Goal: Feedback & Contribution: Submit feedback/report problem

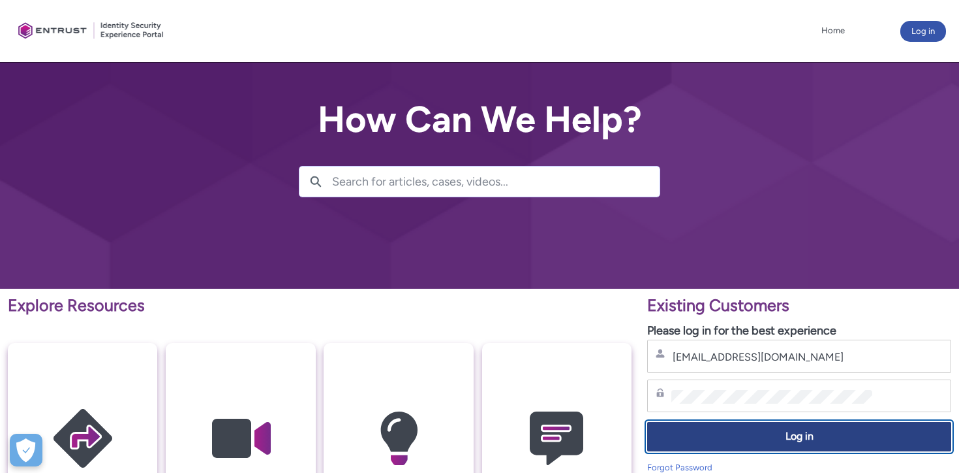
click at [780, 443] on span "Log in" at bounding box center [799, 436] width 287 height 15
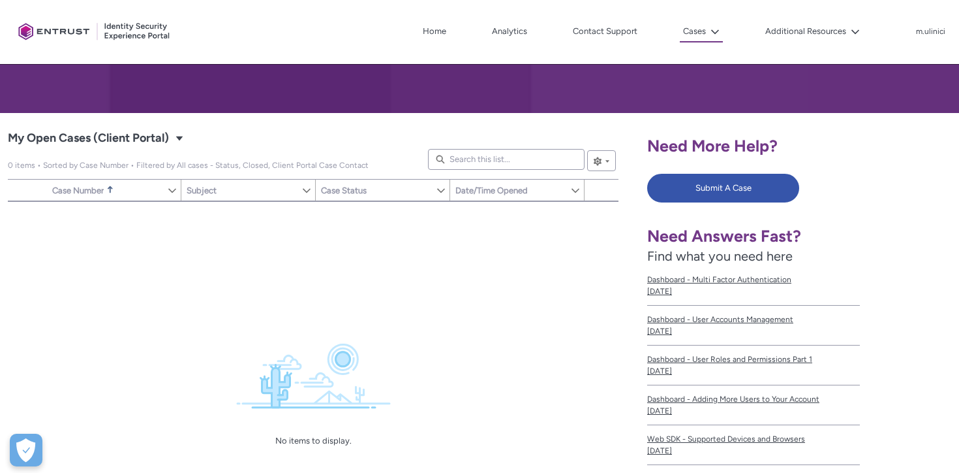
scroll to position [178, 0]
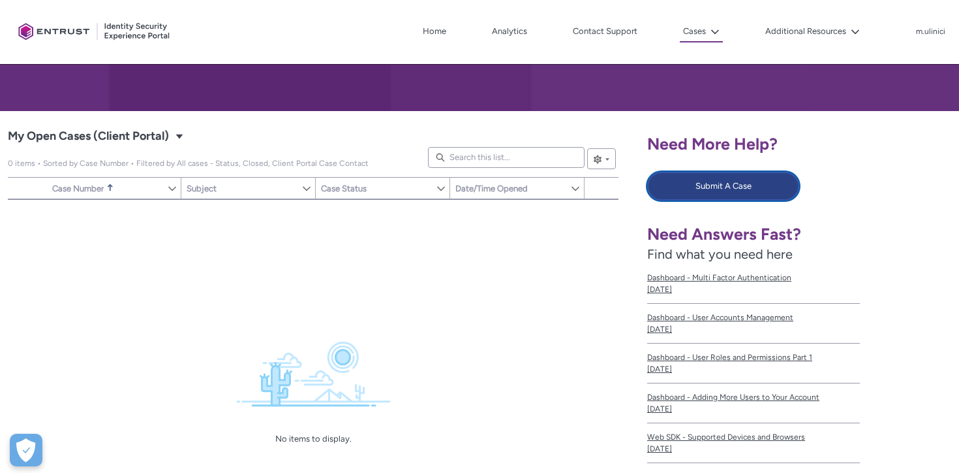
click at [734, 189] on button "Submit A Case" at bounding box center [723, 186] width 152 height 29
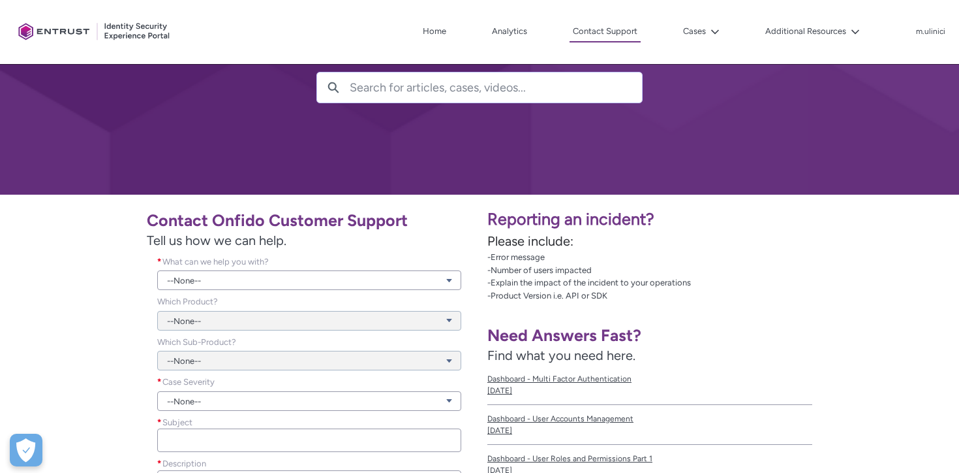
scroll to position [98, 0]
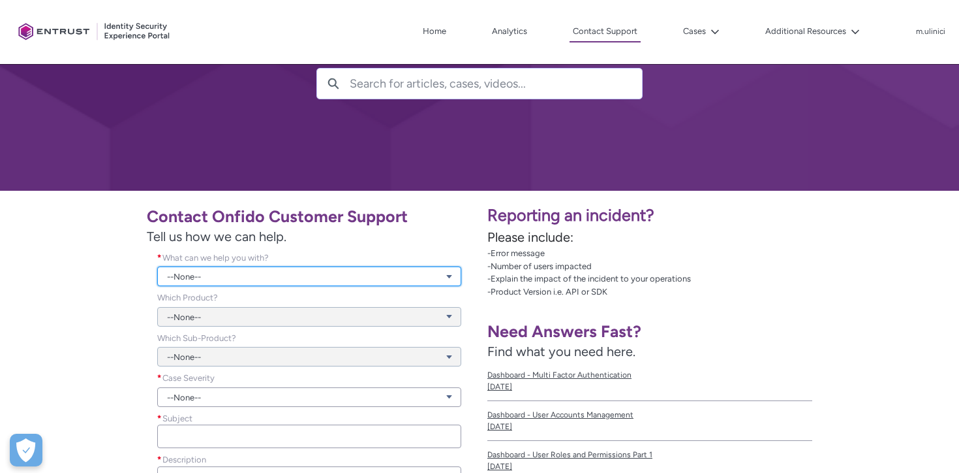
click at [337, 275] on link "--None--" at bounding box center [309, 276] width 304 height 20
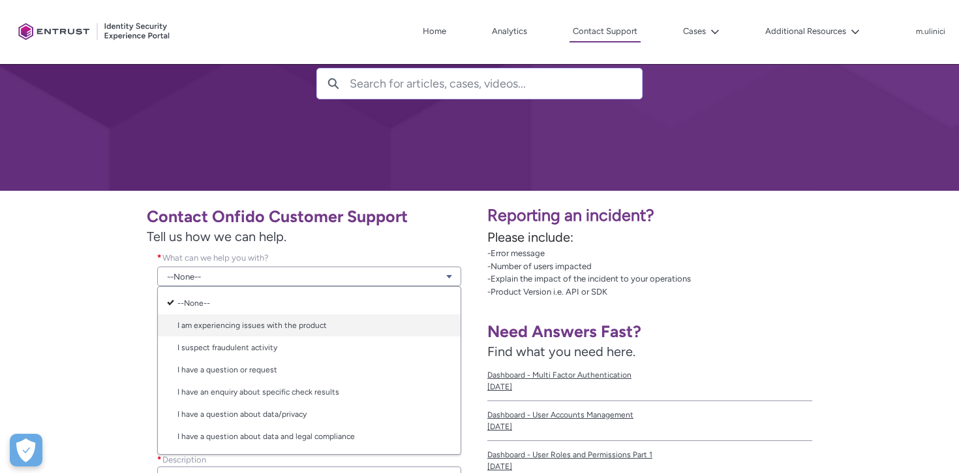
click at [340, 326] on link "I am experiencing issues with the product" at bounding box center [309, 325] width 303 height 22
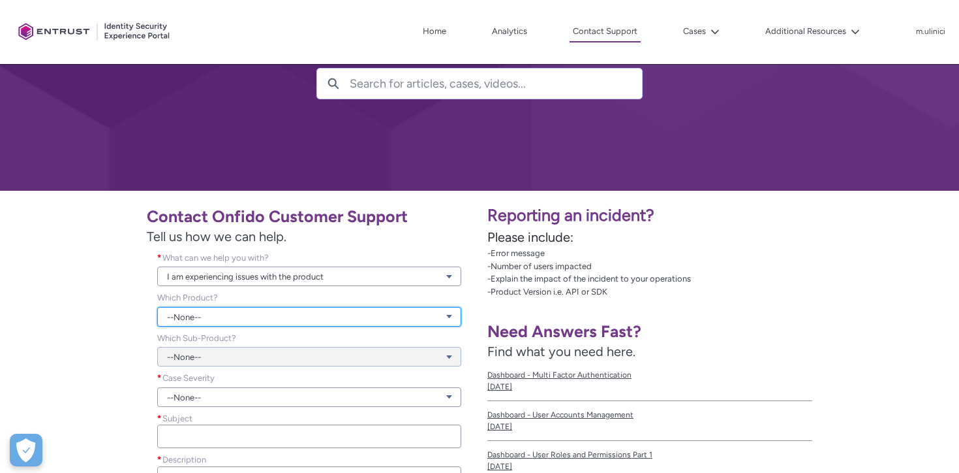
click at [316, 310] on link "--None--" at bounding box center [309, 317] width 304 height 20
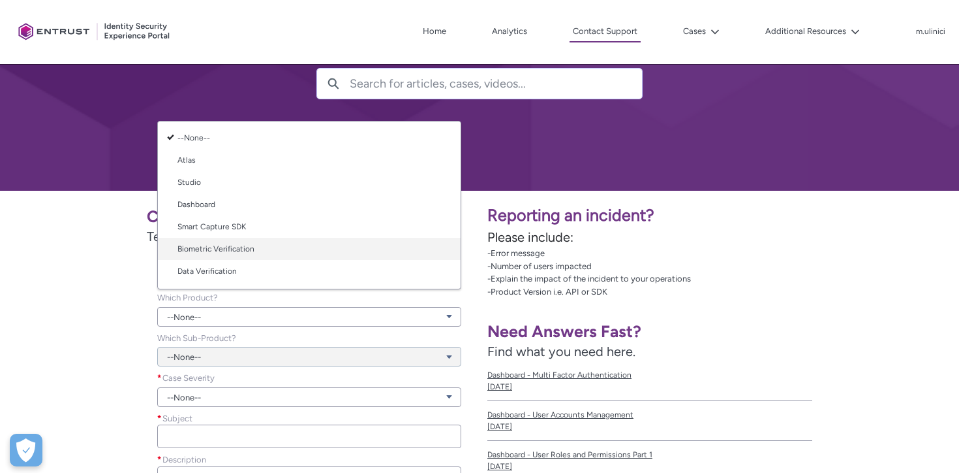
click at [316, 250] on link "Biometric Verification" at bounding box center [309, 249] width 303 height 22
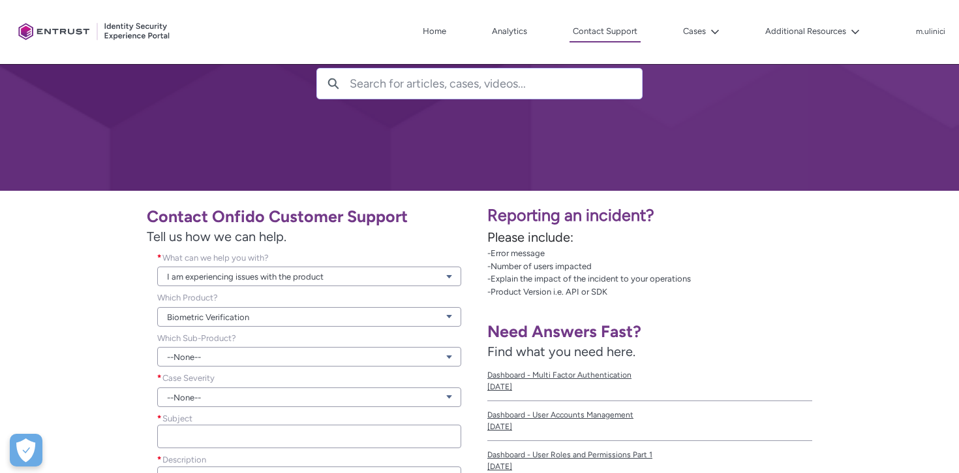
click at [275, 344] on div "--None--" at bounding box center [309, 349] width 304 height 35
click at [271, 352] on link "--None--" at bounding box center [309, 357] width 304 height 20
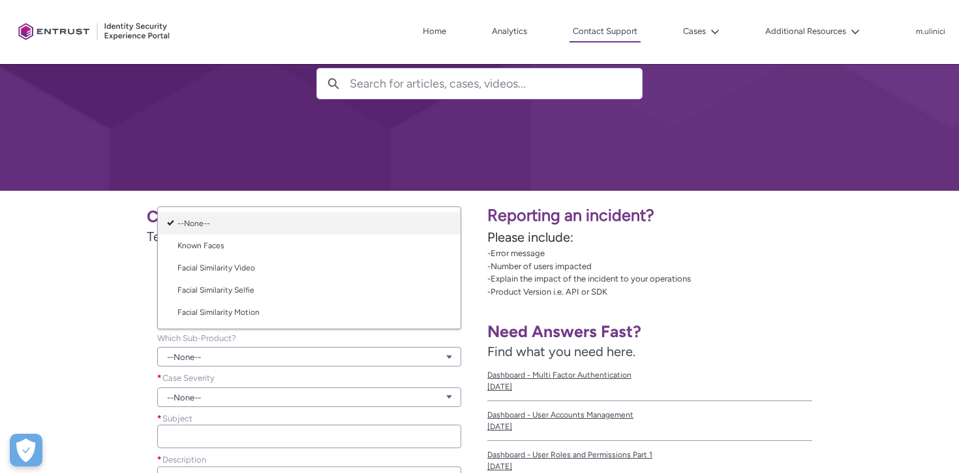
click at [298, 227] on link "--None--" at bounding box center [309, 223] width 303 height 22
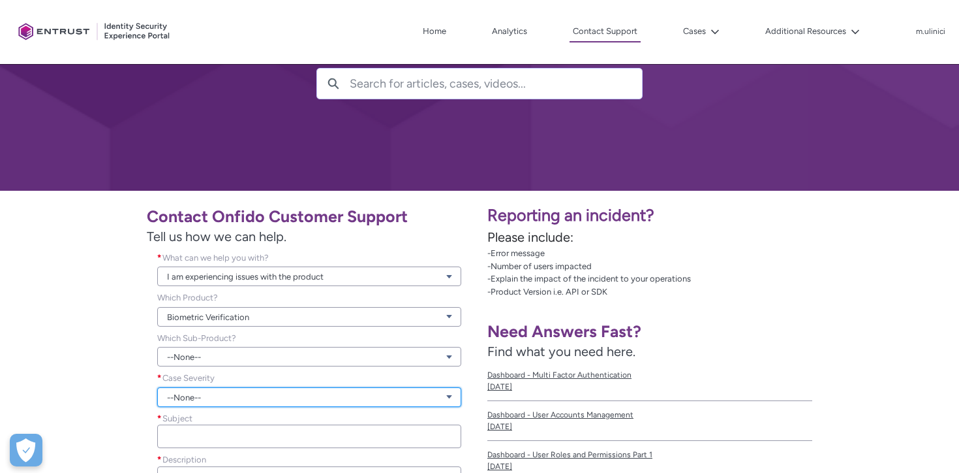
click at [266, 390] on link "--None--" at bounding box center [309, 397] width 304 height 20
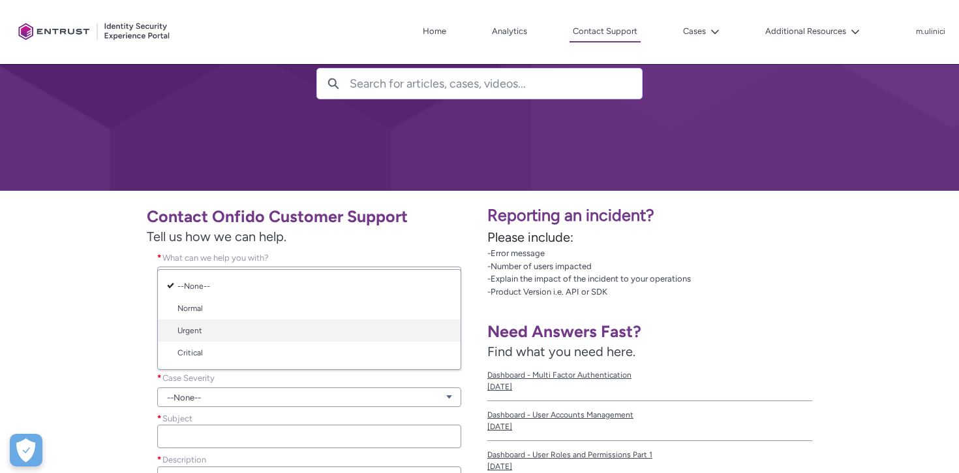
click at [275, 328] on link "Urgent" at bounding box center [309, 330] width 303 height 22
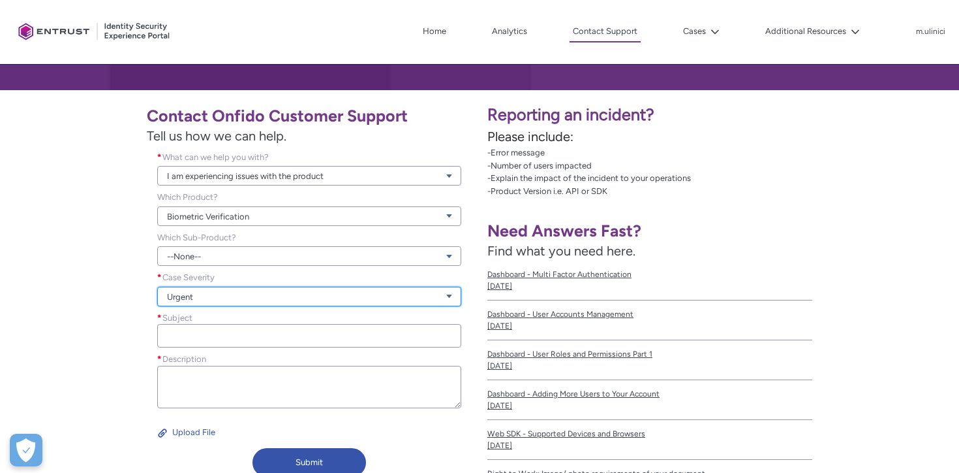
scroll to position [199, 0]
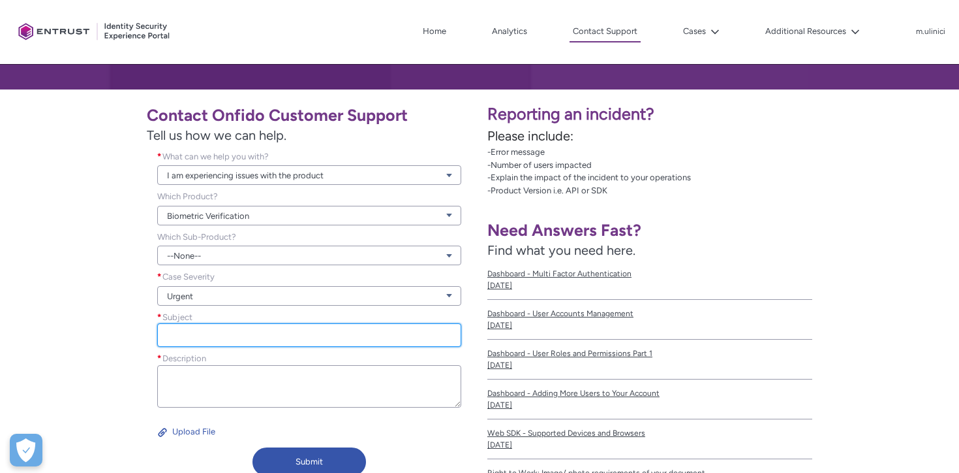
click at [273, 333] on input "Subject *" at bounding box center [309, 334] width 304 height 23
click at [211, 339] on input "Subject *" at bounding box center [309, 334] width 304 height 23
paste input "Client stuck in processing at video motion – not marked as abandoned"
type input "Client stuck in processing at video motion – not marked as abandoned"
click at [213, 364] on div "Description *" at bounding box center [309, 381] width 304 height 59
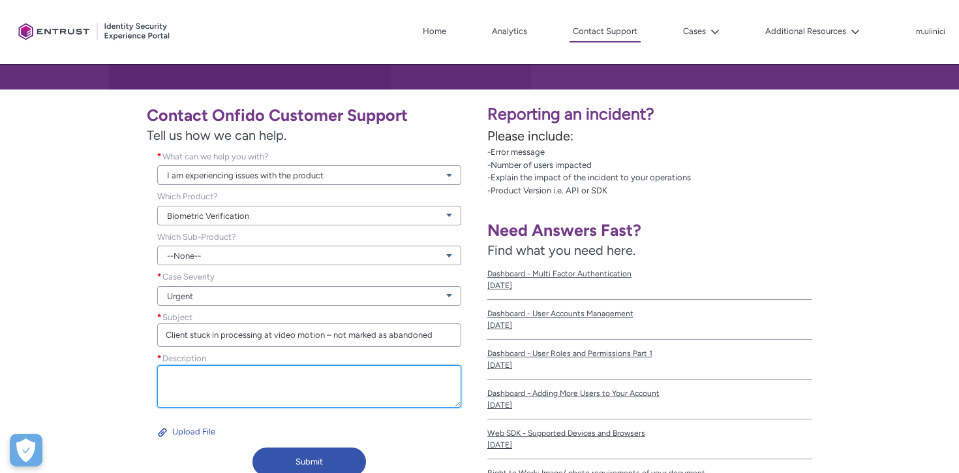
click at [213, 373] on textarea "Description *" at bounding box center [309, 386] width 304 height 42
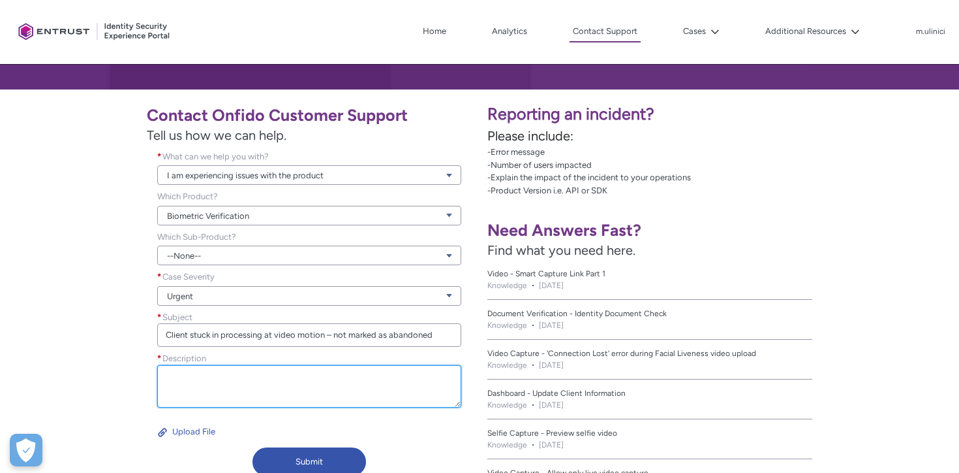
click at [182, 370] on textarea "Description *" at bounding box center [309, 386] width 304 height 42
paste textarea "Hi, This client is still in processing at the video motion step, but no documen…"
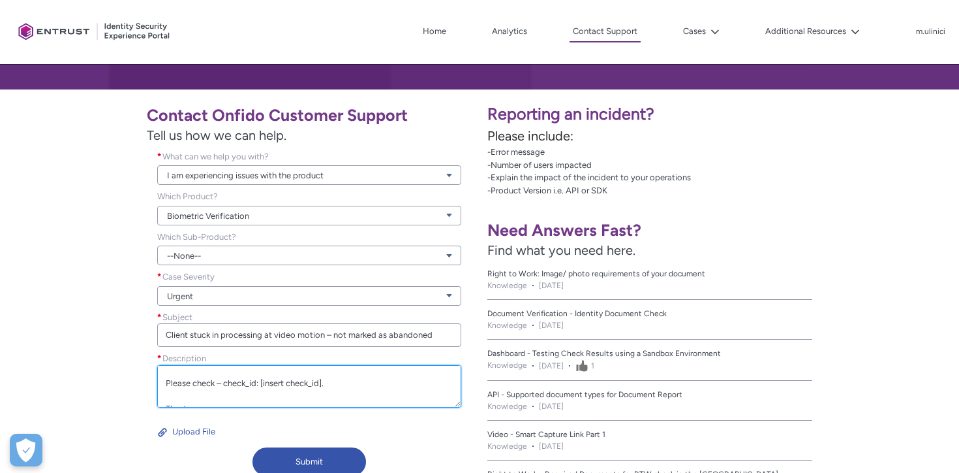
scroll to position [86, 0]
click at [321, 383] on textarea "Hi, This client is still in processing at the video motion step, but no documen…" at bounding box center [309, 386] width 304 height 42
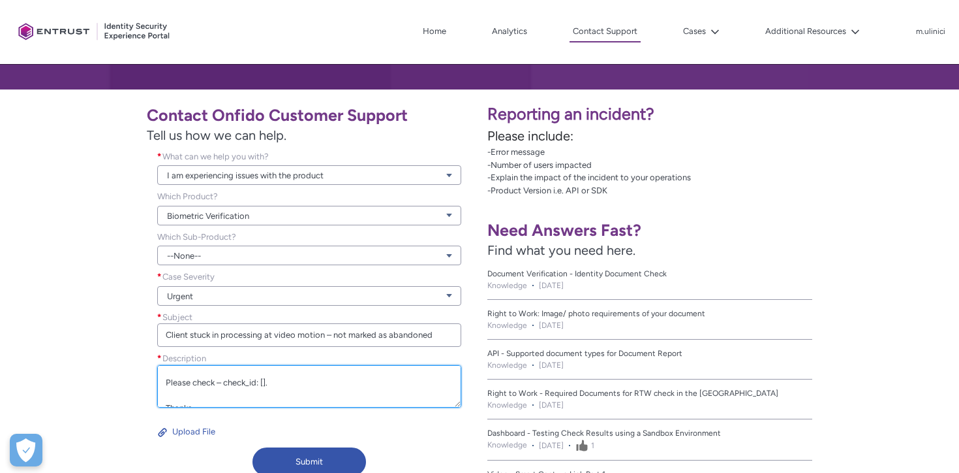
paste textarea "1d96ab5e-6e82-4b9b-88ed-2eb926f1633e"
click at [198, 395] on textarea "Hi, This client is still in processing at the video motion step, but no documen…" at bounding box center [309, 386] width 304 height 42
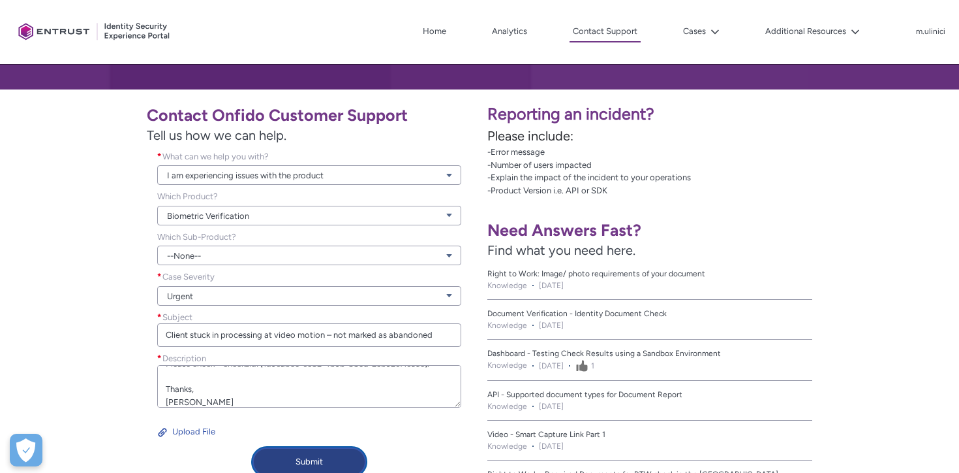
type textarea "Hi, This client is still in processing at the video motion step, but no documen…"
click at [304, 461] on button "Submit" at bounding box center [310, 461] width 114 height 29
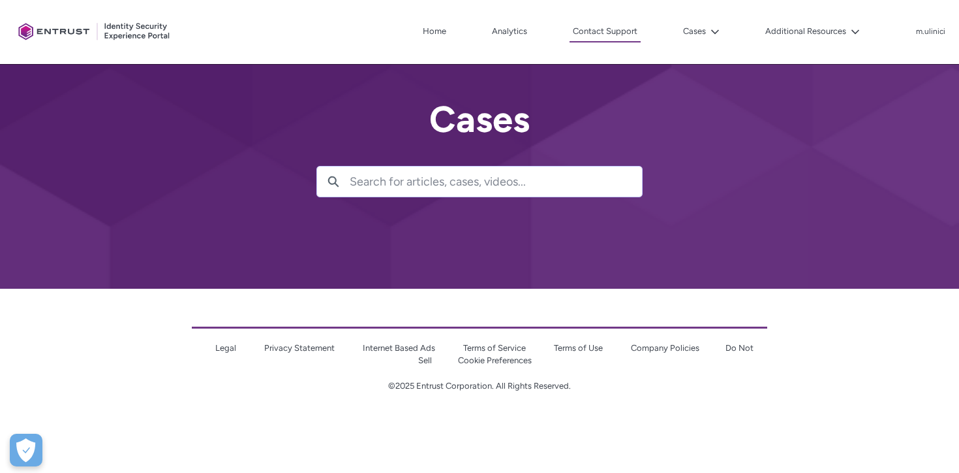
click at [717, 37] on button "Cases" at bounding box center [701, 32] width 43 height 20
click at [708, 29] on lightning-icon at bounding box center [713, 32] width 14 height 10
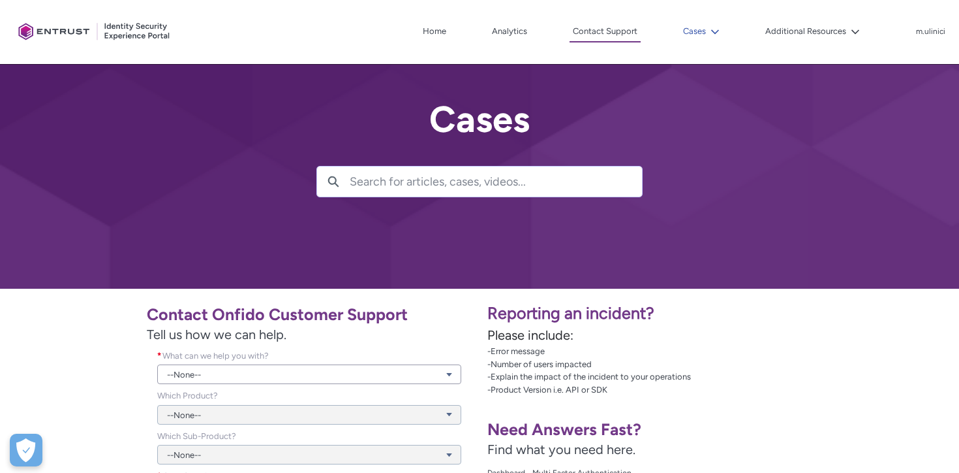
click at [708, 31] on lightning-icon at bounding box center [713, 32] width 14 height 10
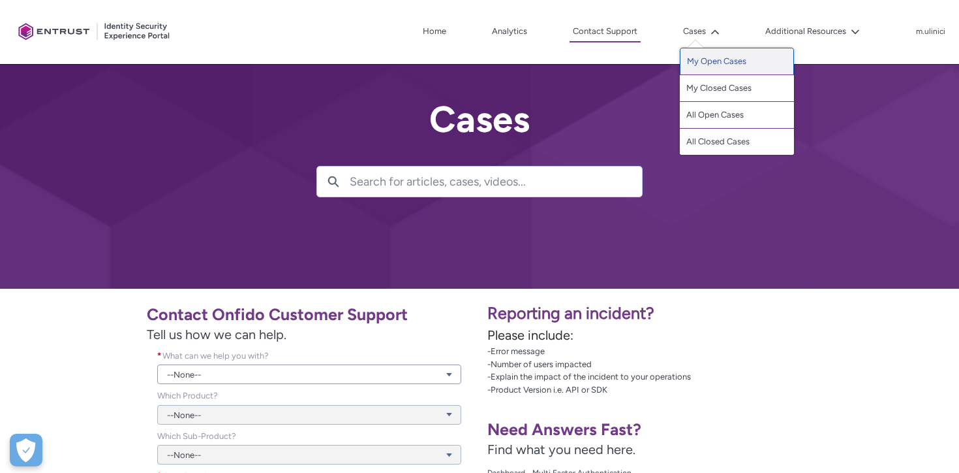
click at [707, 65] on link "My Open Cases" at bounding box center [737, 61] width 114 height 27
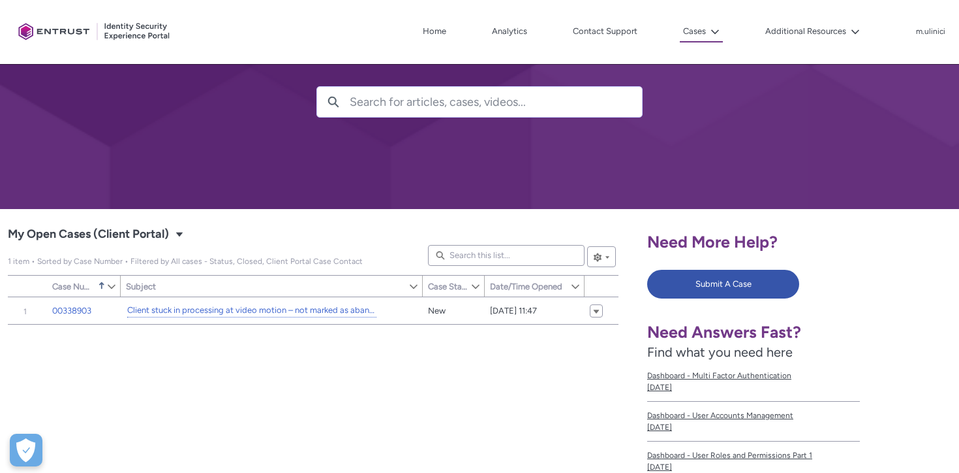
scroll to position [72, 0]
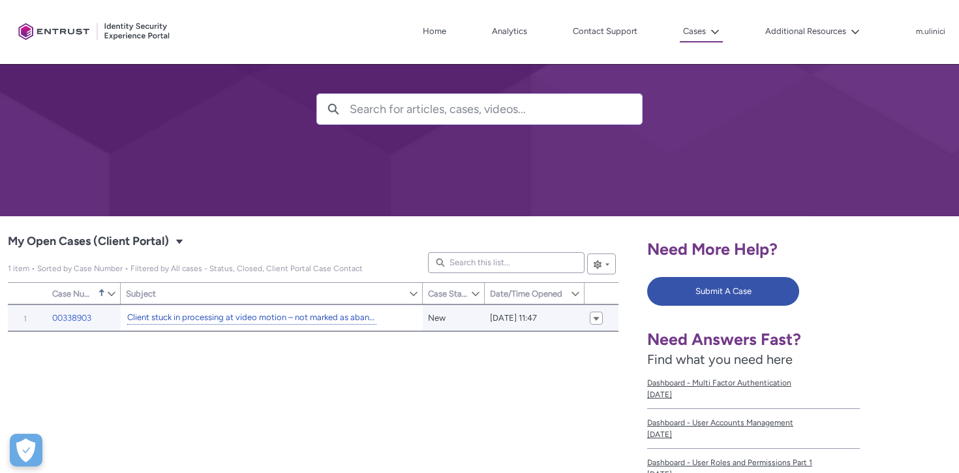
click at [223, 315] on link "Client stuck in processing at video motion – not marked as abandoned" at bounding box center [251, 318] width 249 height 14
type input "109"
type input "475"
type input "91"
type input "149"
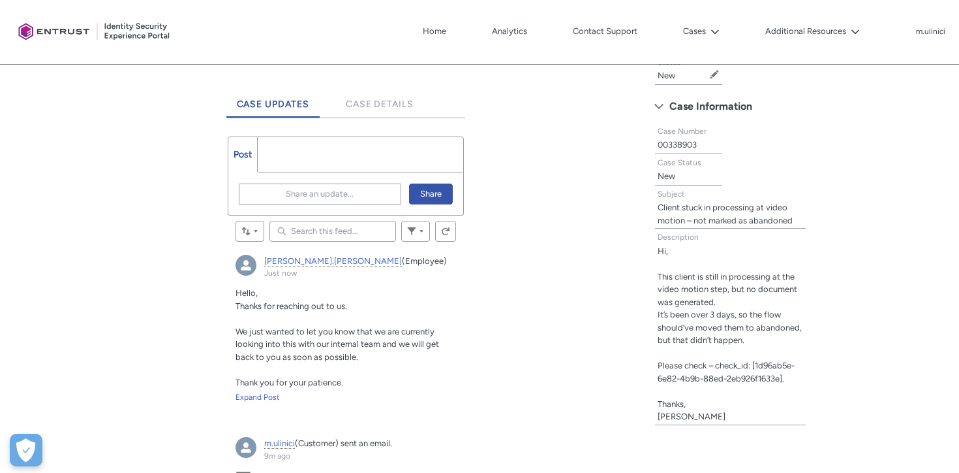
scroll to position [319, 0]
click at [396, 110] on link "Case Details" at bounding box center [379, 100] width 89 height 36
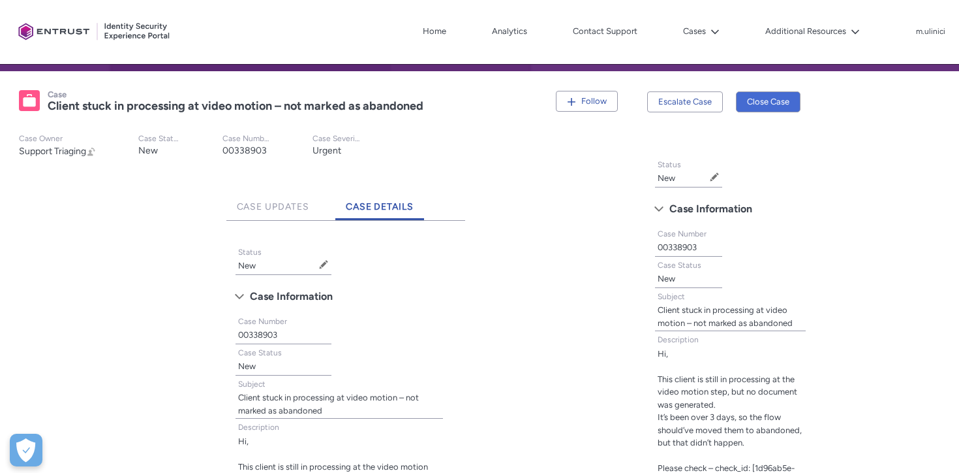
scroll to position [217, 0]
click at [292, 200] on link "Case Updates" at bounding box center [273, 203] width 94 height 36
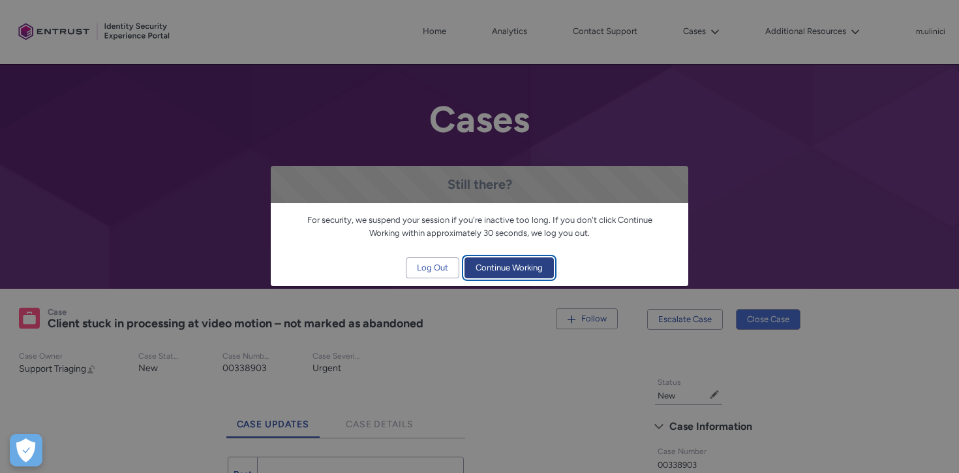
click at [503, 269] on span "Continue Working" at bounding box center [509, 268] width 67 height 20
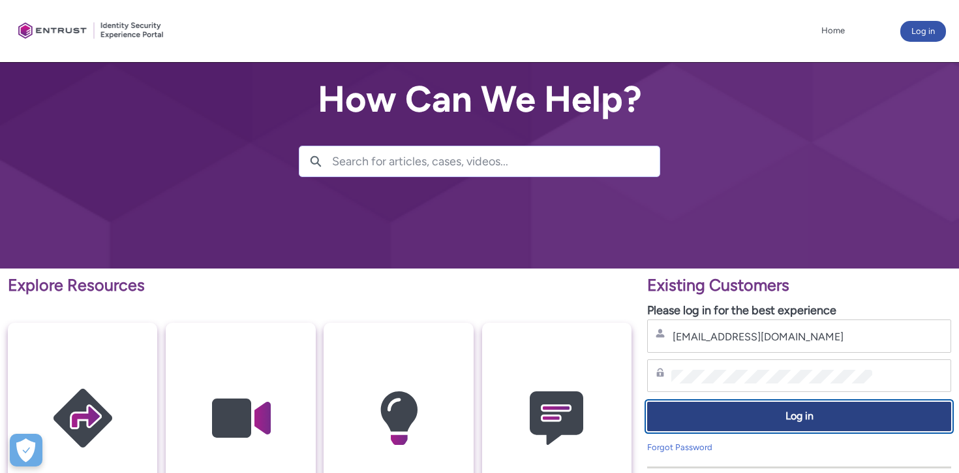
click at [780, 412] on span "Log in" at bounding box center [799, 416] width 287 height 15
